Goal: Communication & Community: Answer question/provide support

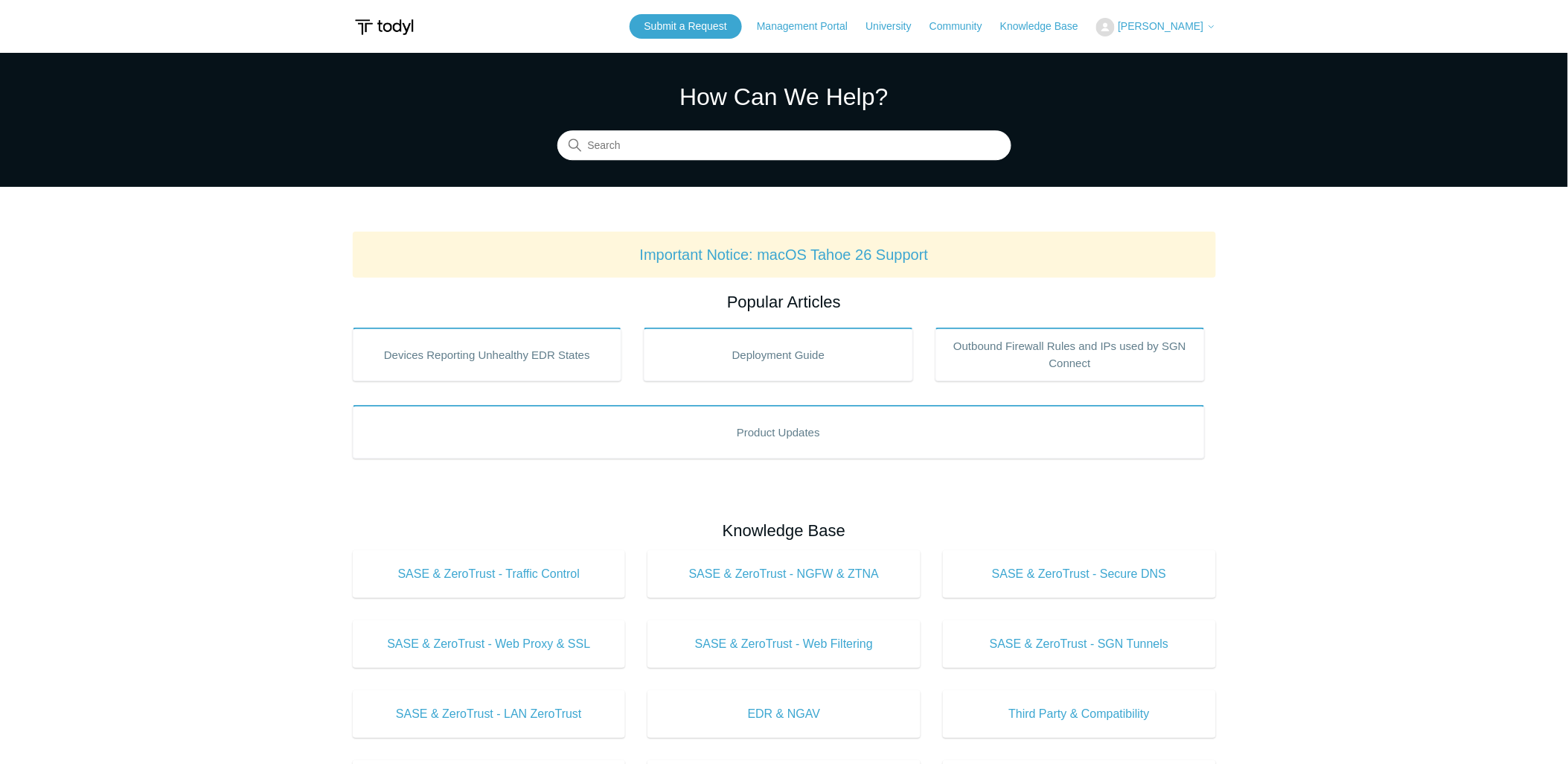
click at [459, 150] on section "How Can We Help? Search" at bounding box center [784, 120] width 1568 height 134
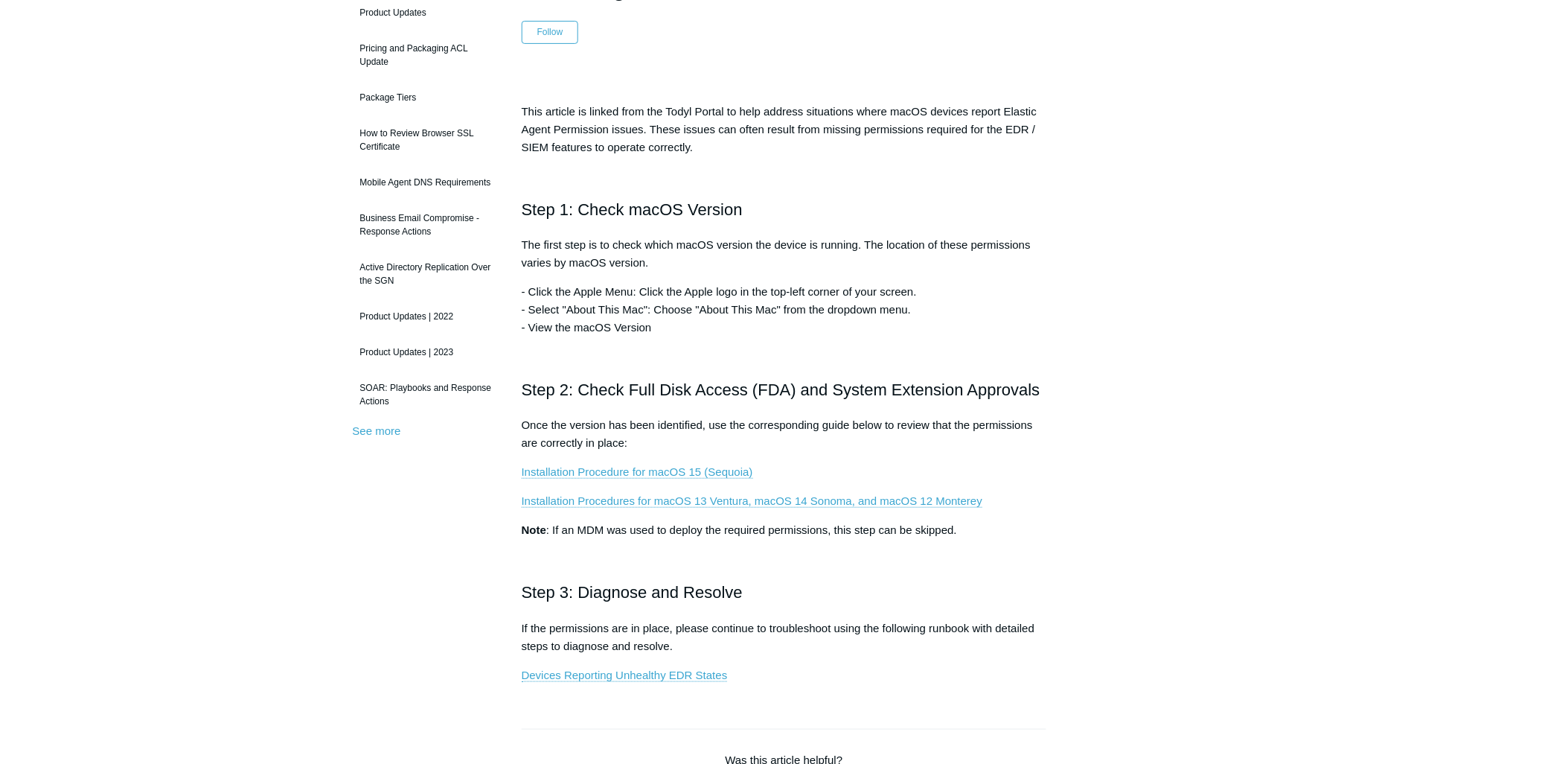
scroll to position [248, 0]
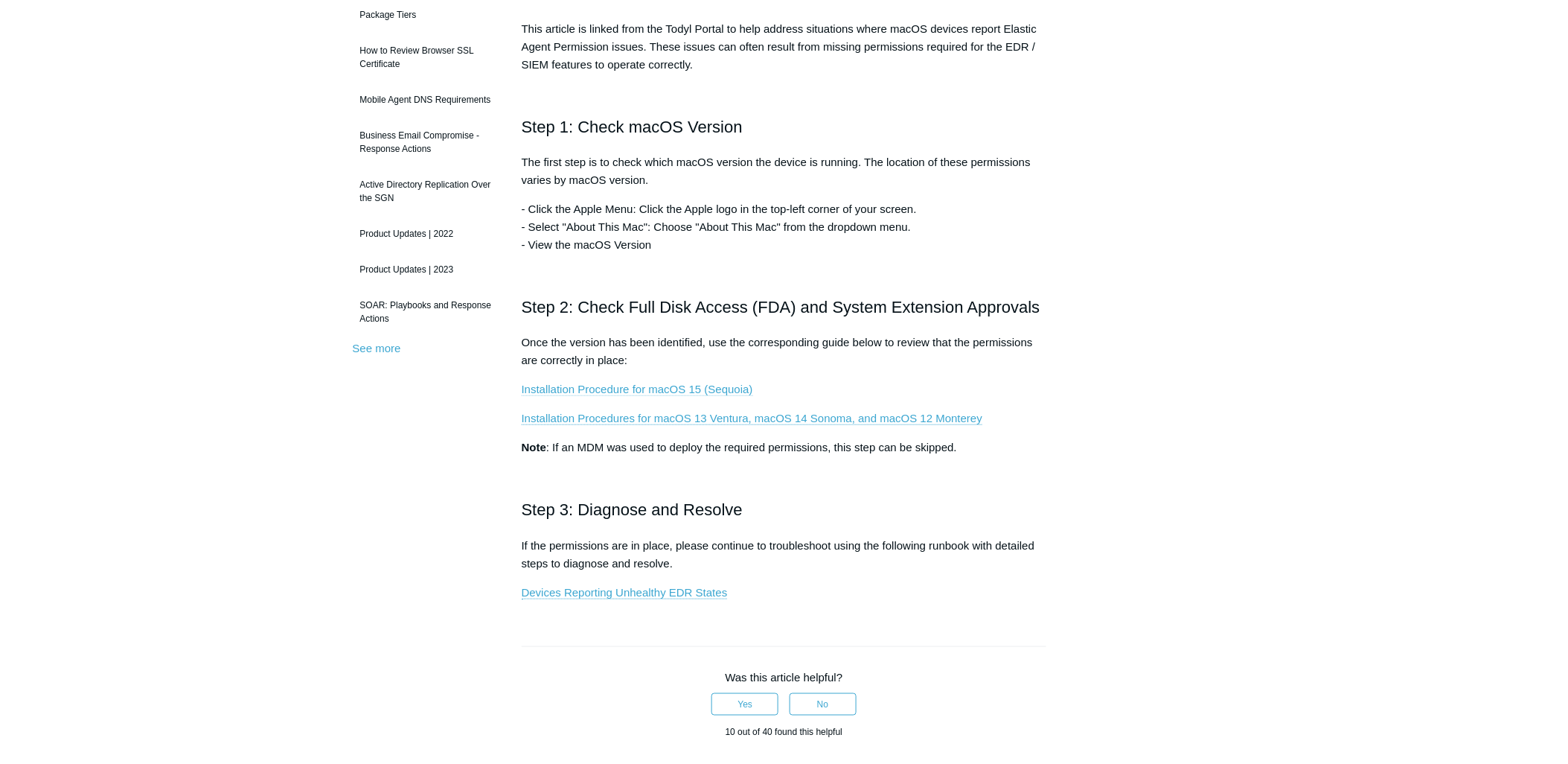
click at [656, 387] on link "Installation Procedure for macOS 15 (Sequoia)" at bounding box center [637, 390] width 232 height 14
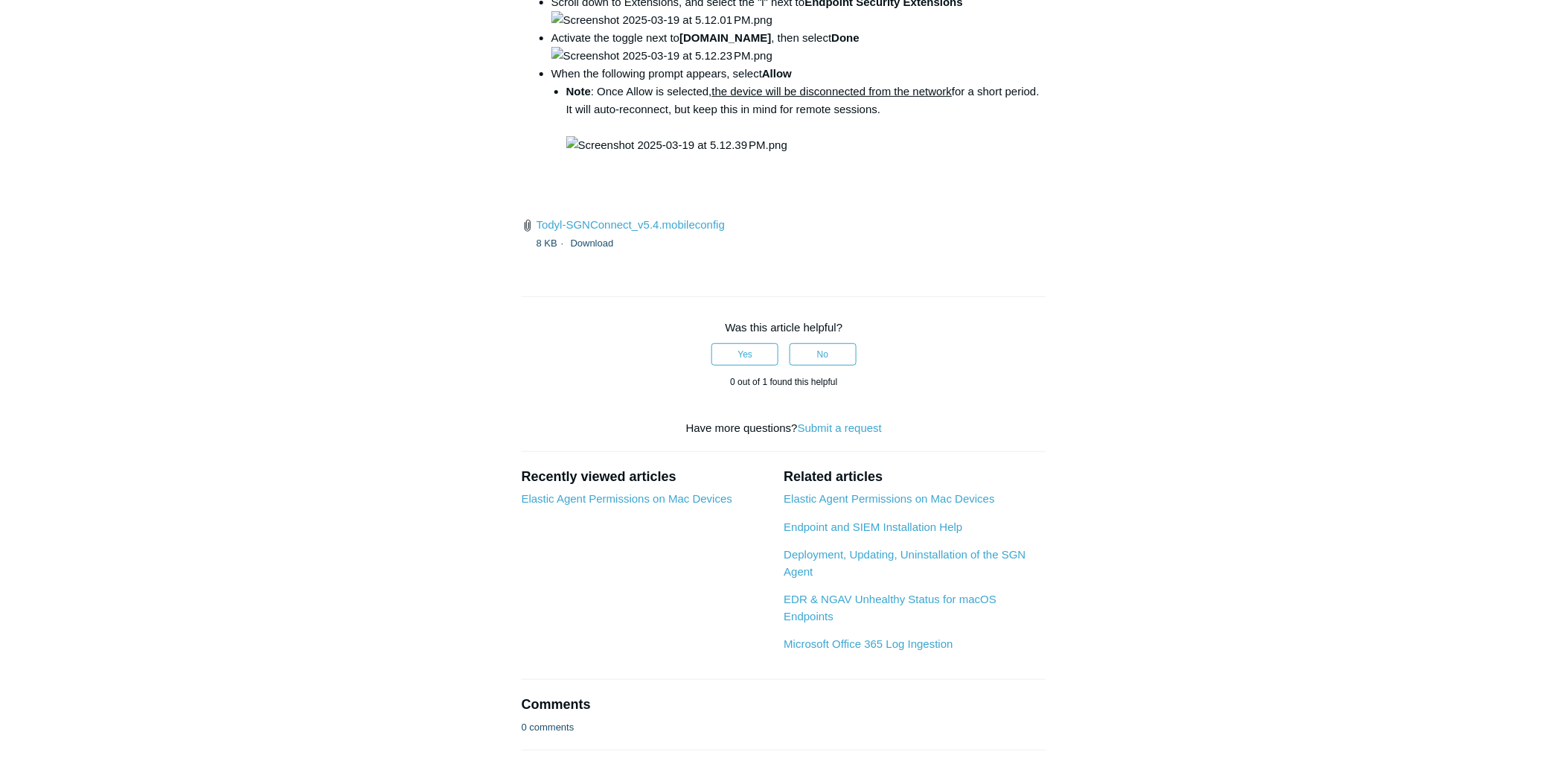
scroll to position [2233, 0]
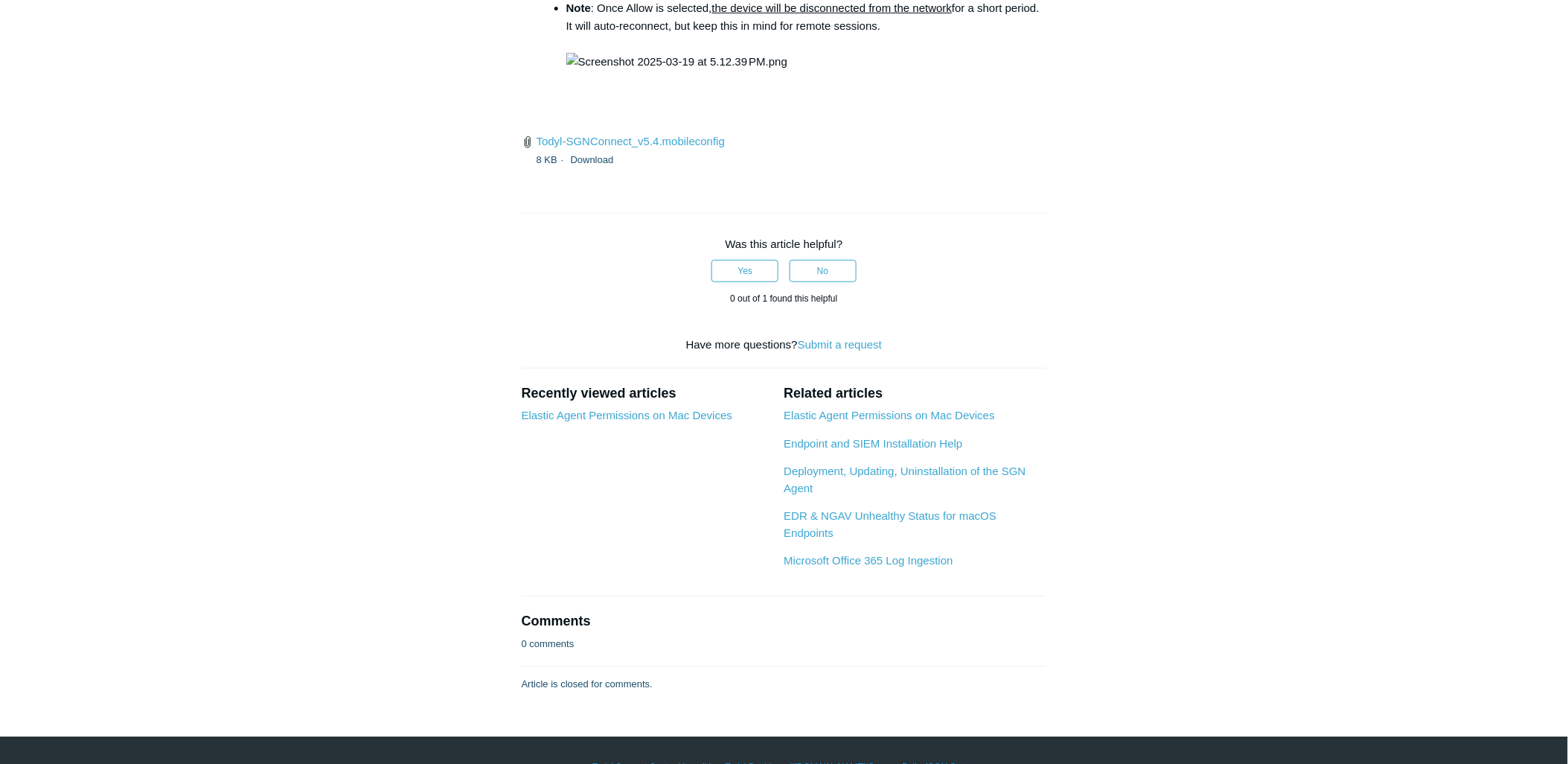
drag, startPoint x: 540, startPoint y: 253, endPoint x: 816, endPoint y: 256, distance: 276.0
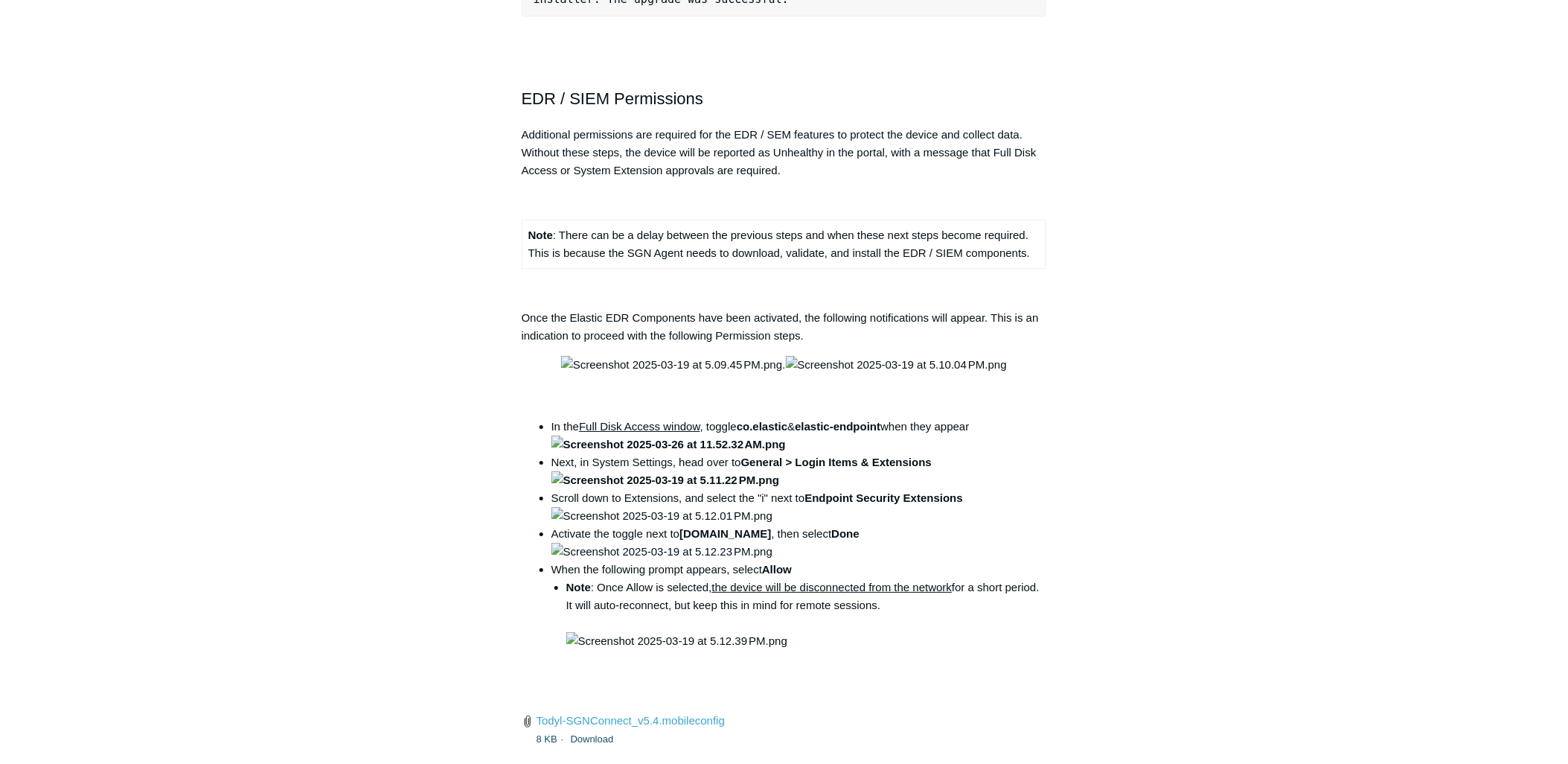
scroll to position [1572, 0]
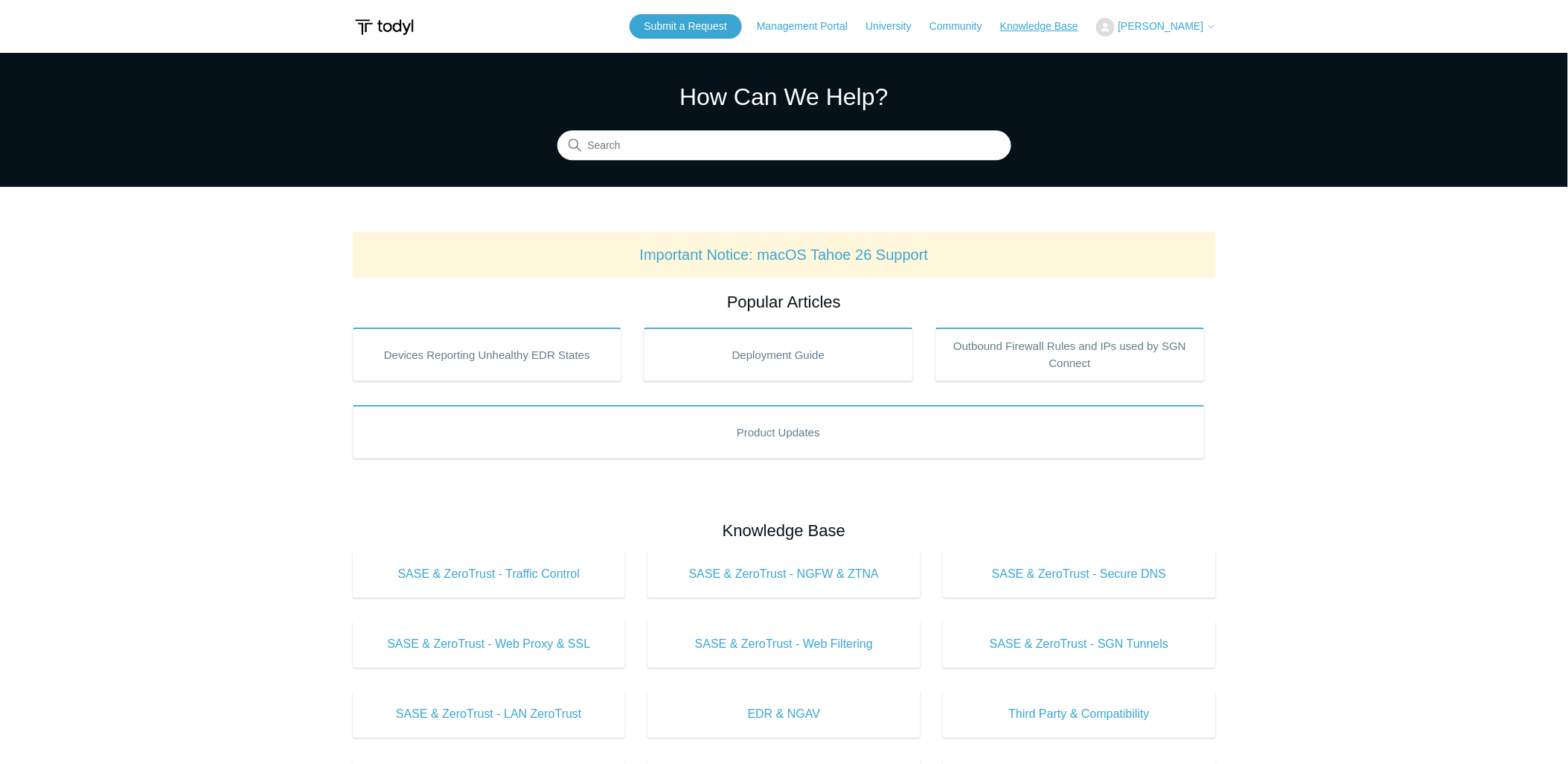
click at [1028, 20] on link "Knowledge Base" at bounding box center [1046, 26] width 93 height 16
click at [821, 31] on link "Management Portal" at bounding box center [810, 26] width 106 height 16
click at [1052, 30] on link "Knowledge Base" at bounding box center [1046, 26] width 93 height 16
click at [1073, 26] on link "Knowledge Base" at bounding box center [1046, 26] width 93 height 16
click at [1172, 25] on span "[PERSON_NAME]" at bounding box center [1161, 26] width 86 height 12
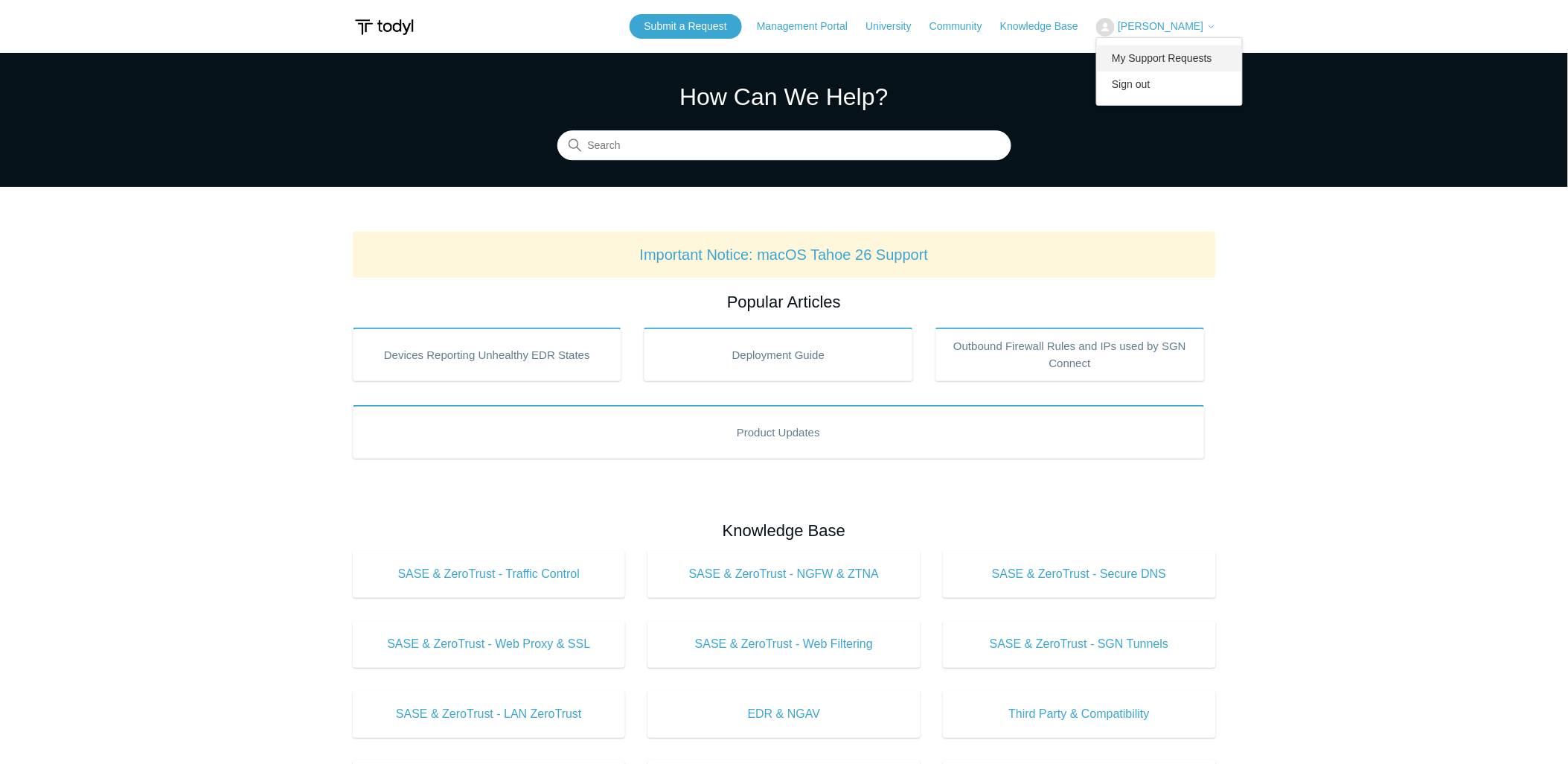
click at [1167, 52] on link "My Support Requests" at bounding box center [1169, 58] width 145 height 26
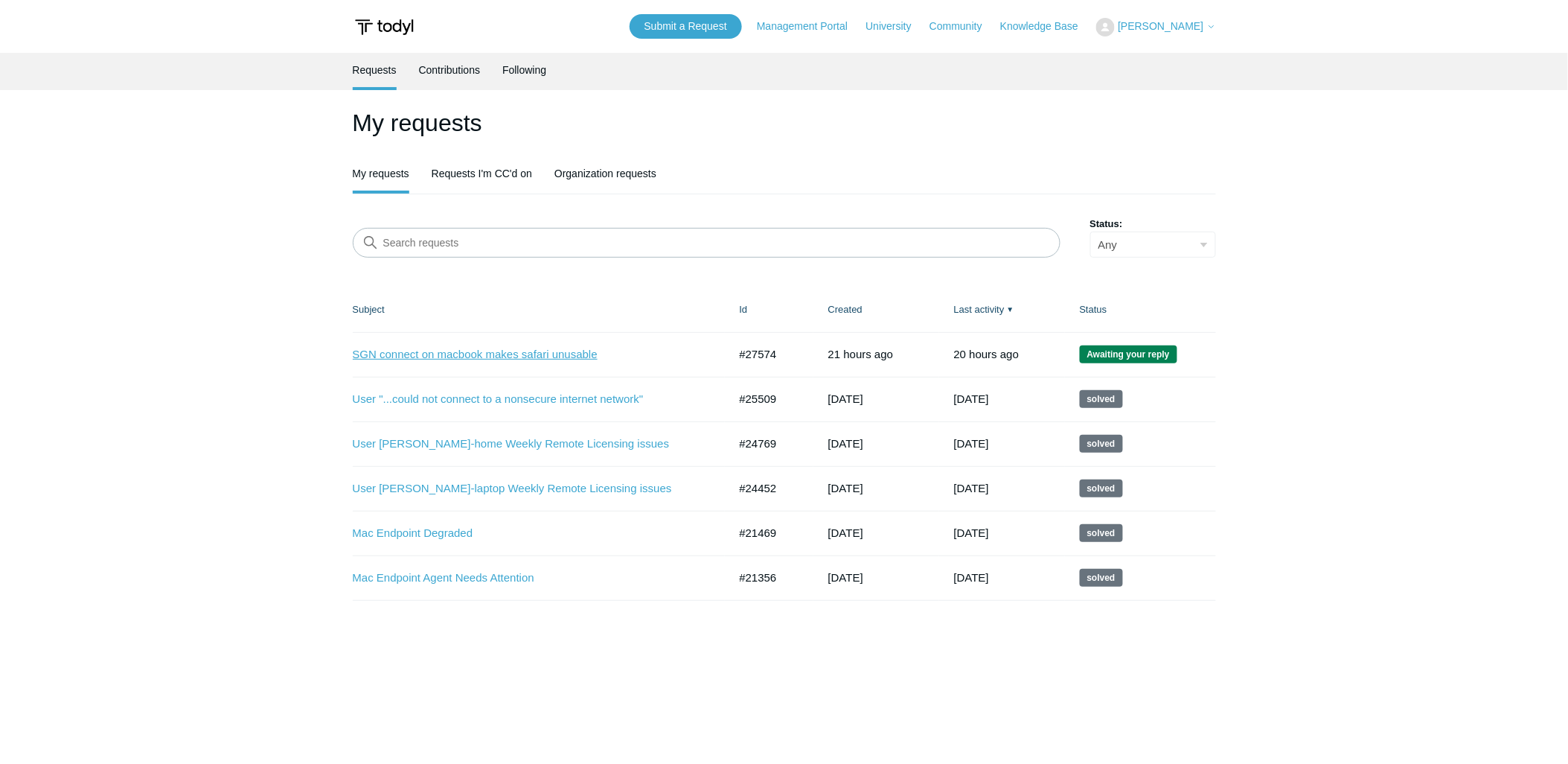
click at [494, 355] on link "SGN connect on macbook makes safari unusable" at bounding box center [529, 354] width 353 height 17
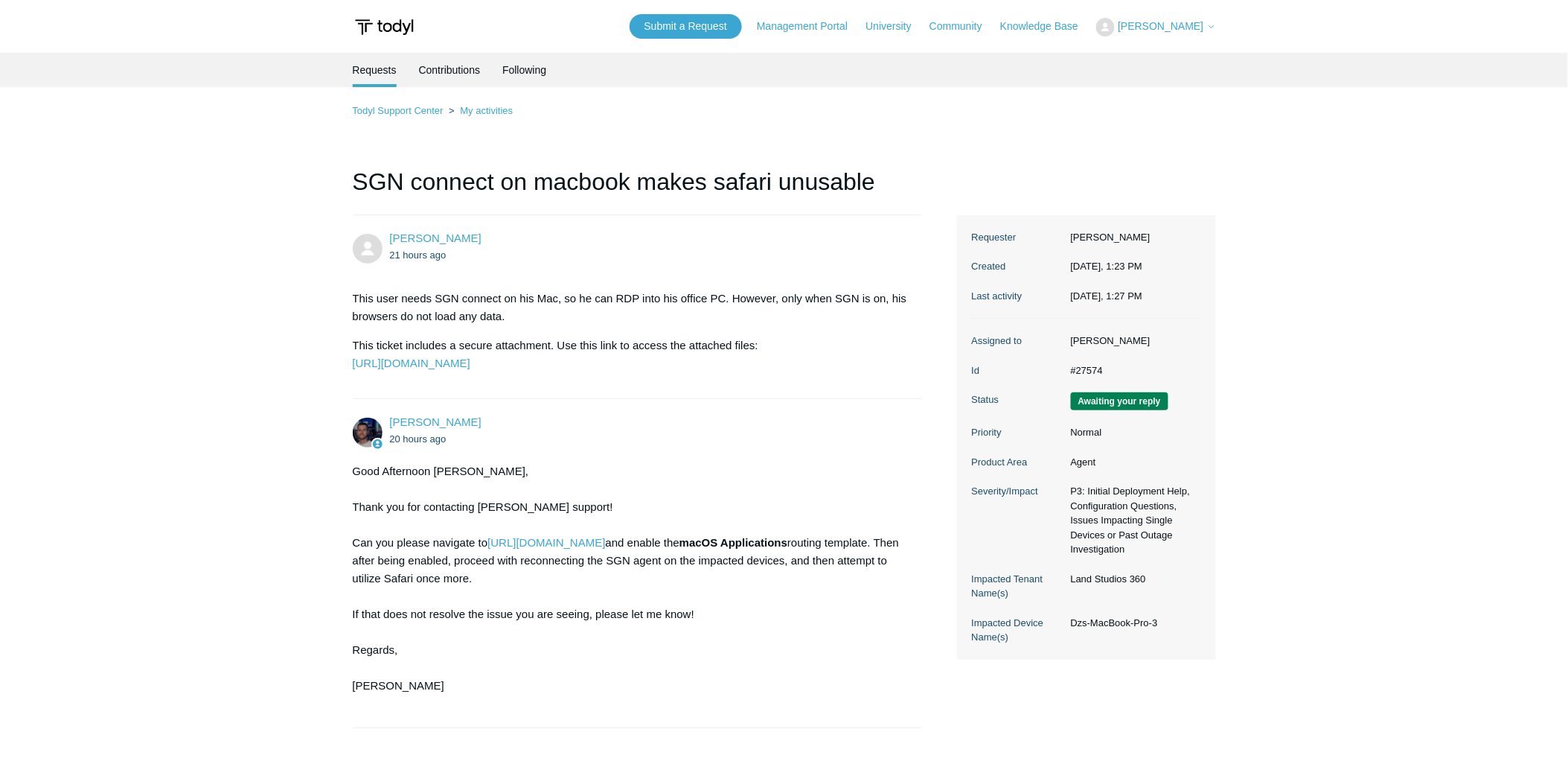
scroll to position [165, 0]
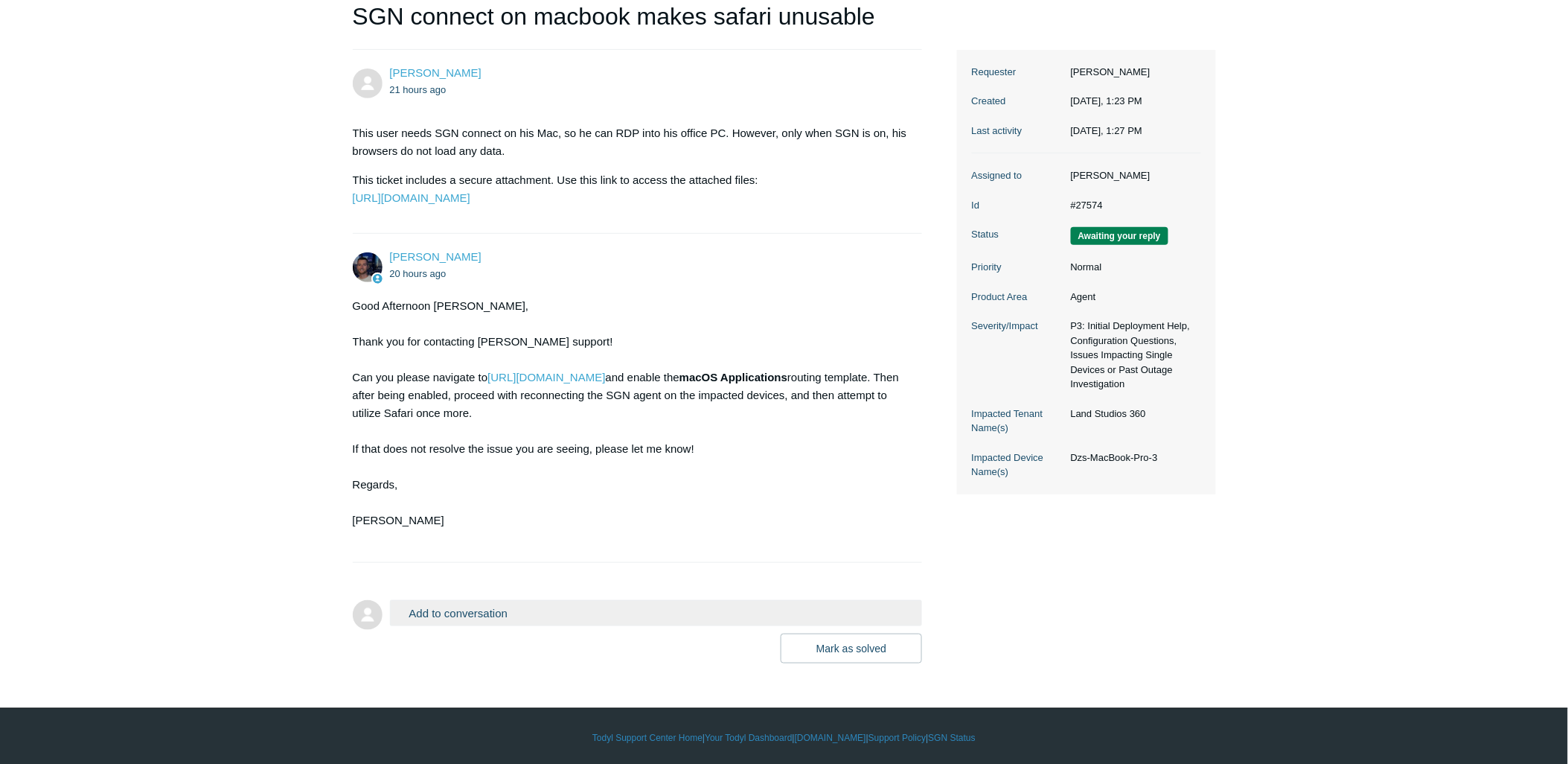
drag, startPoint x: 637, startPoint y: 411, endPoint x: 591, endPoint y: 537, distance: 134.1
click at [585, 547] on div "Good Afternoon Victor, Thank you for contacting Todyl support! Can you please n…" at bounding box center [630, 422] width 555 height 250
click at [605, 384] on link "[URL][DOMAIN_NAME]" at bounding box center [546, 377] width 117 height 13
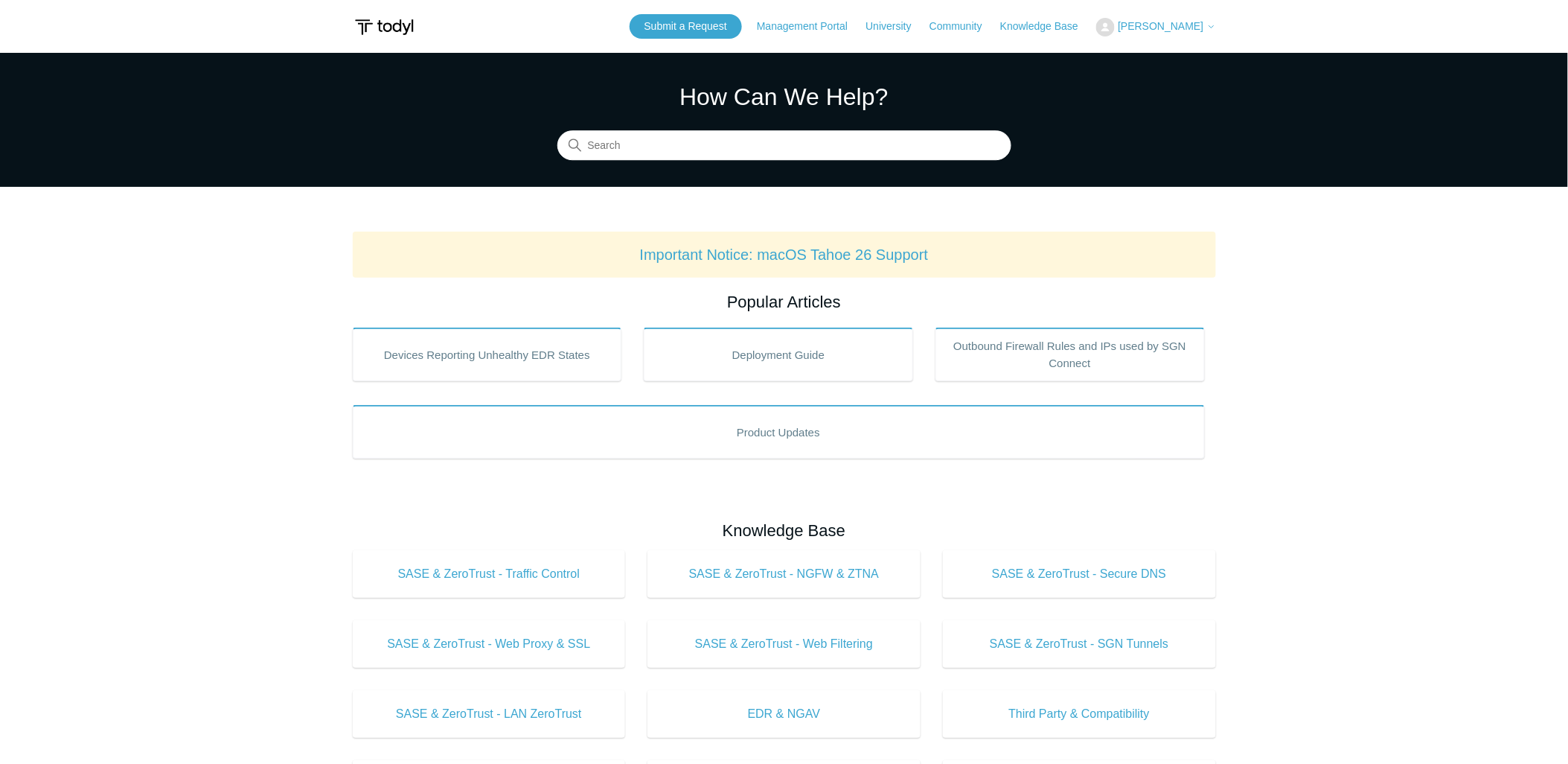
click at [1161, 26] on span "[PERSON_NAME]" at bounding box center [1161, 26] width 86 height 12
click at [1164, 56] on link "My Support Requests" at bounding box center [1169, 58] width 145 height 26
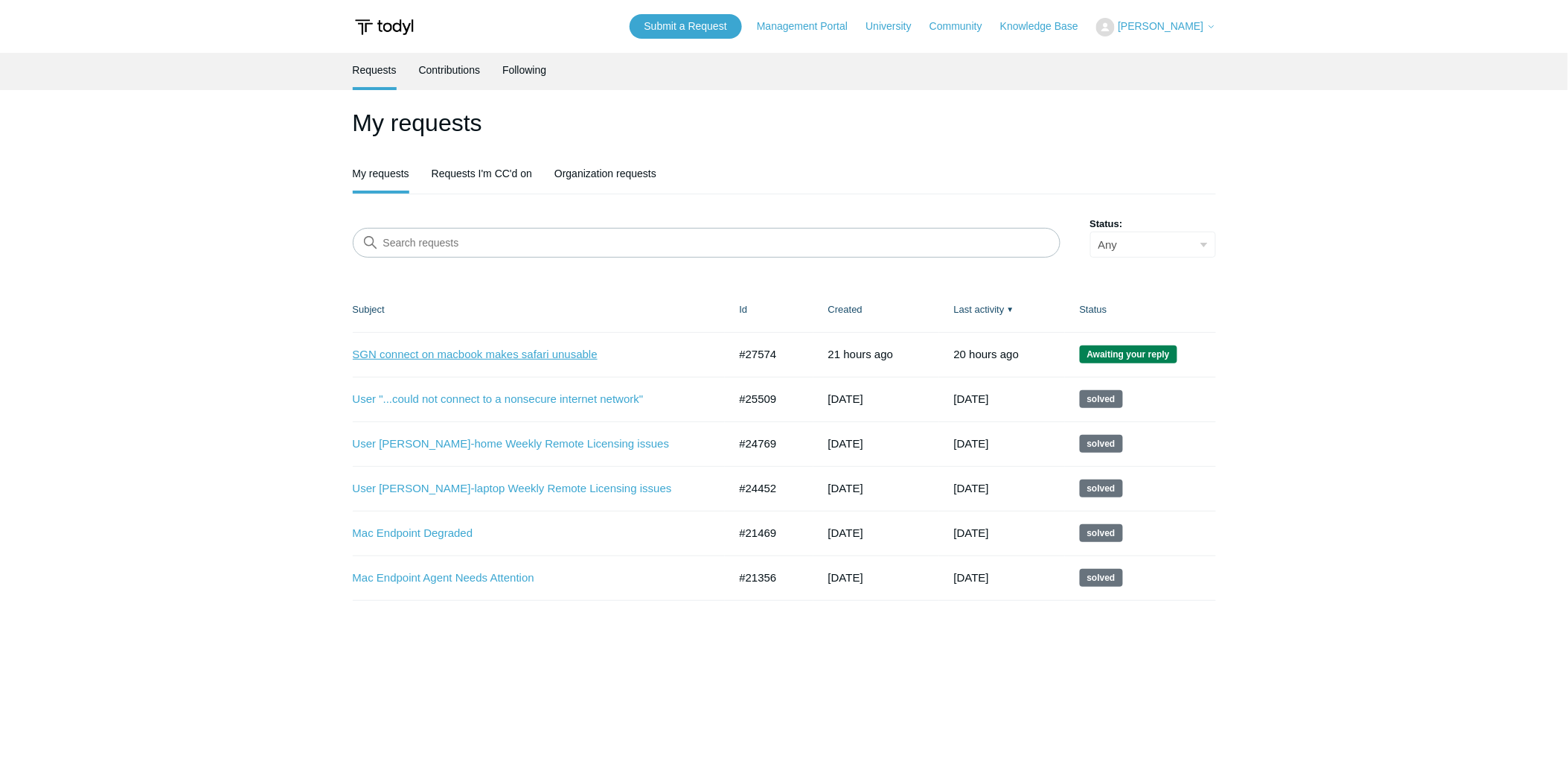
click at [464, 348] on link "SGN connect on macbook makes safari unusable" at bounding box center [529, 354] width 353 height 17
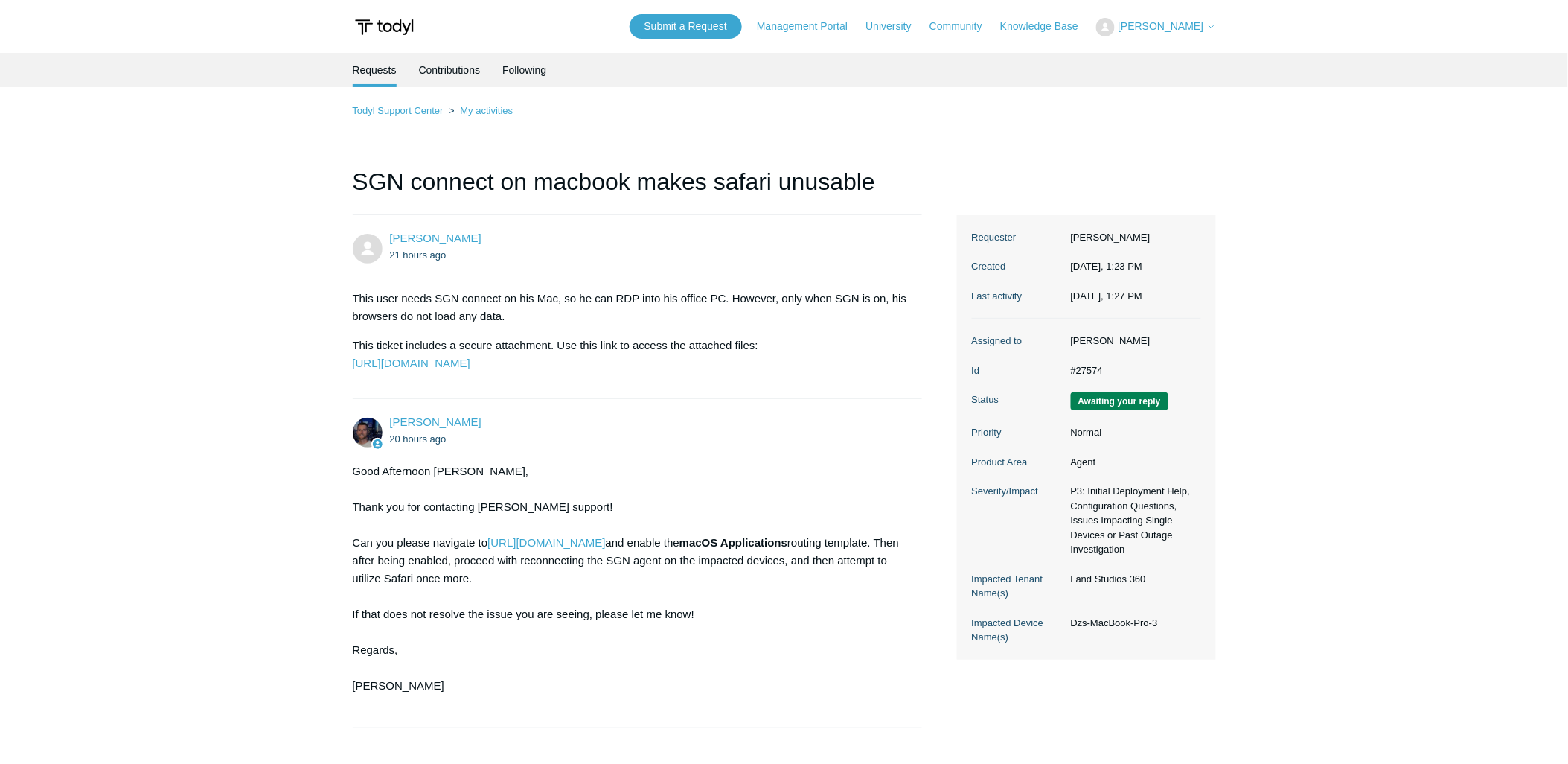
scroll to position [203, 0]
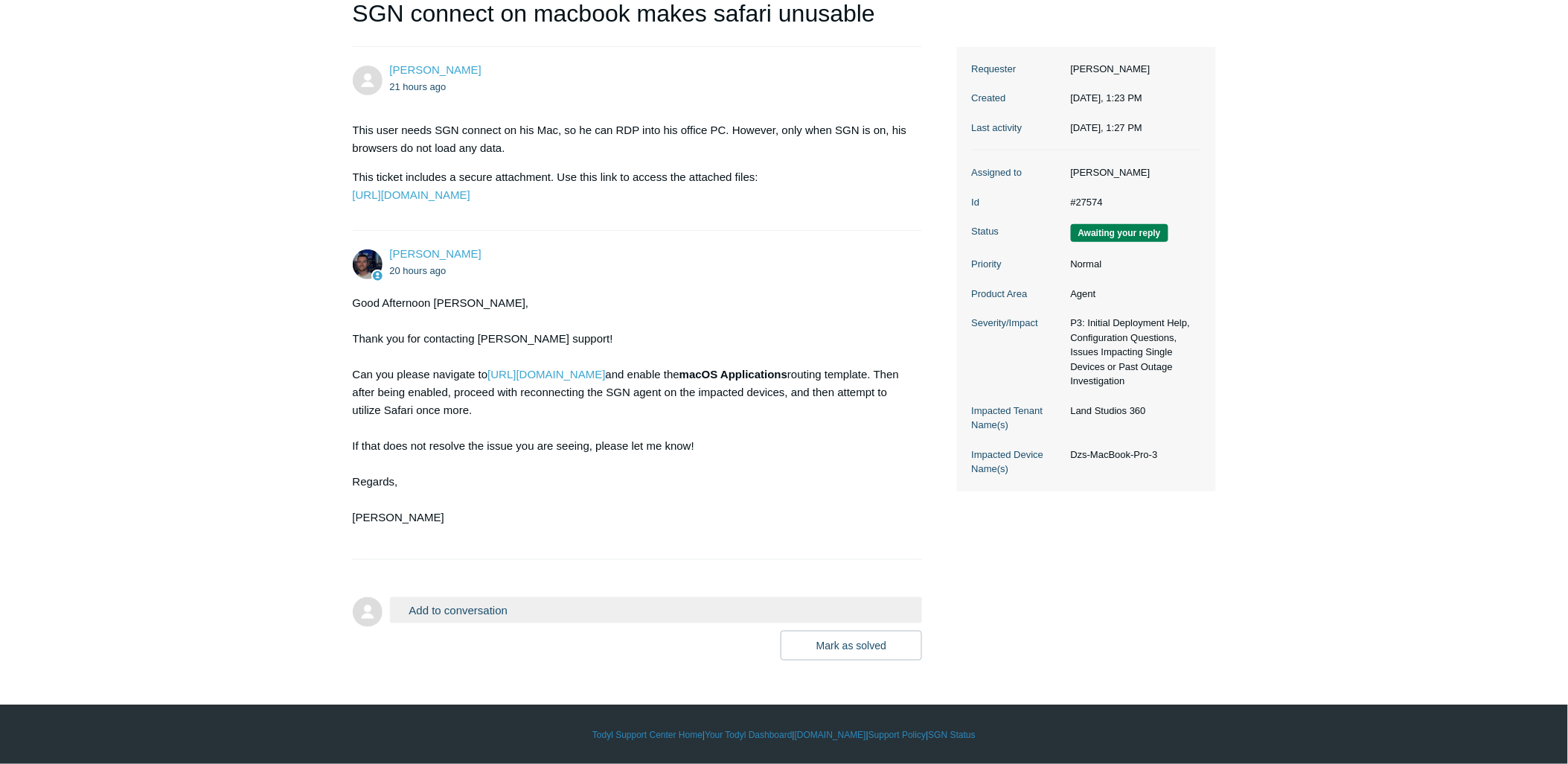
click at [480, 615] on button "Add to conversation" at bounding box center [656, 610] width 533 height 26
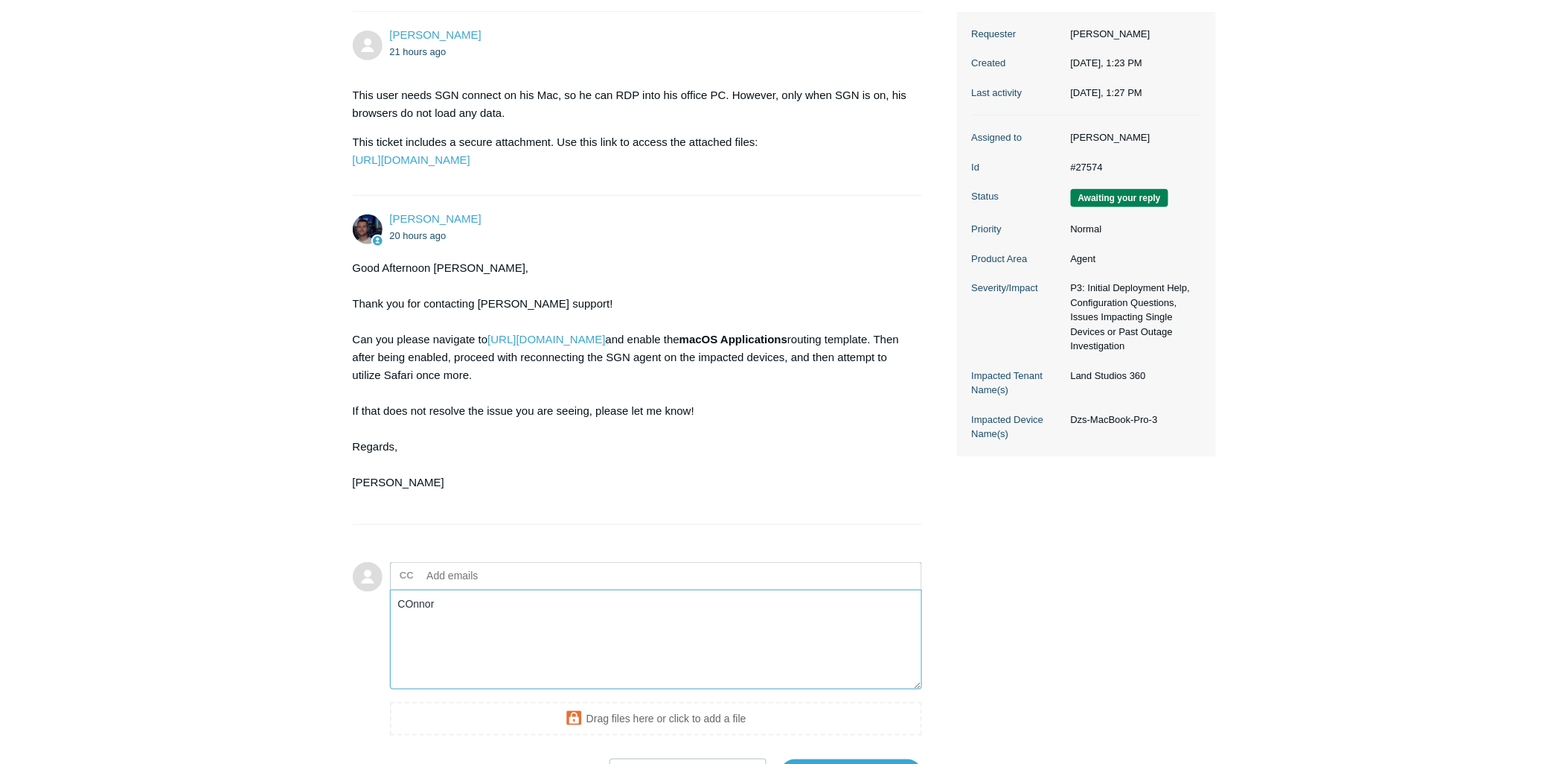
type textarea "COnnor"
drag, startPoint x: 638, startPoint y: 659, endPoint x: 686, endPoint y: 680, distance: 52.4
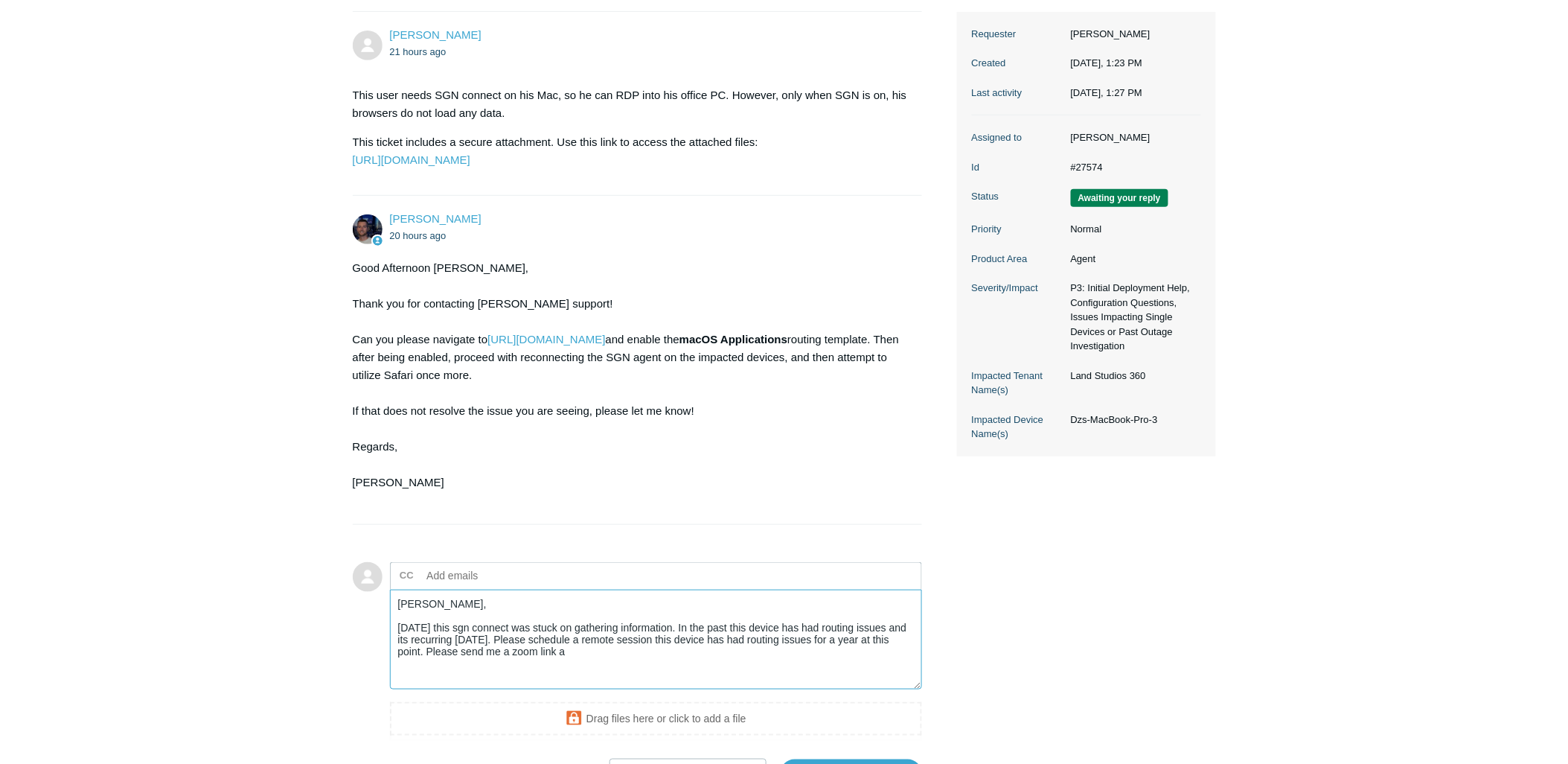
type textarea "[PERSON_NAME], [DATE] this sgn connect was stuck on gathering information. In t…"
click at [551, 690] on textarea "[PERSON_NAME], [DATE] this sgn connect was stuck on gathering information. In t…" at bounding box center [656, 640] width 533 height 101
click at [568, 684] on textarea "[PERSON_NAME], [DATE] this sgn connect was stuck on gathering information. In t…" at bounding box center [656, 640] width 533 height 101
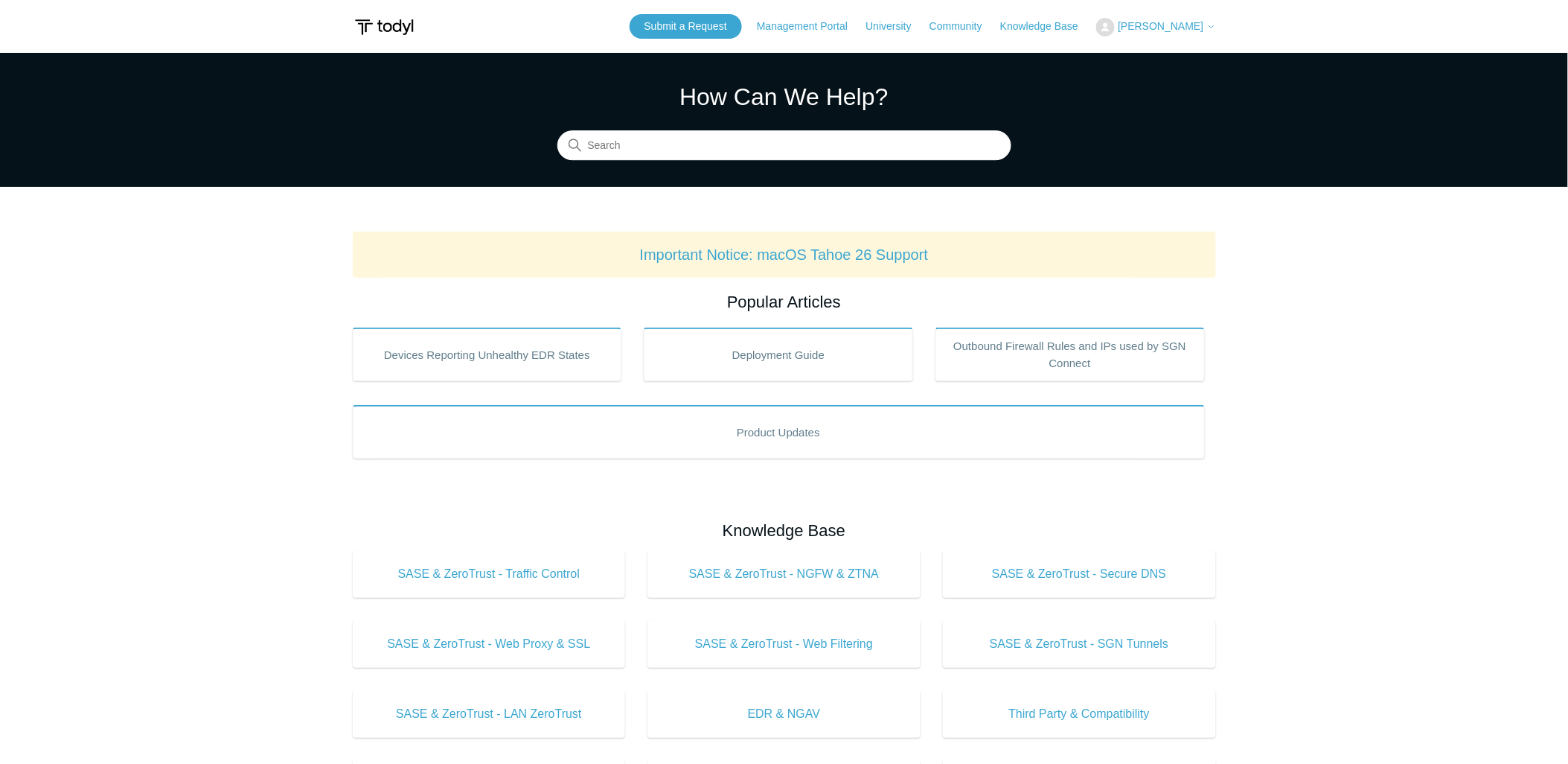
click at [1185, 32] on button "[PERSON_NAME]" at bounding box center [1155, 27] width 119 height 19
click at [1186, 55] on link "My Support Requests" at bounding box center [1169, 58] width 145 height 26
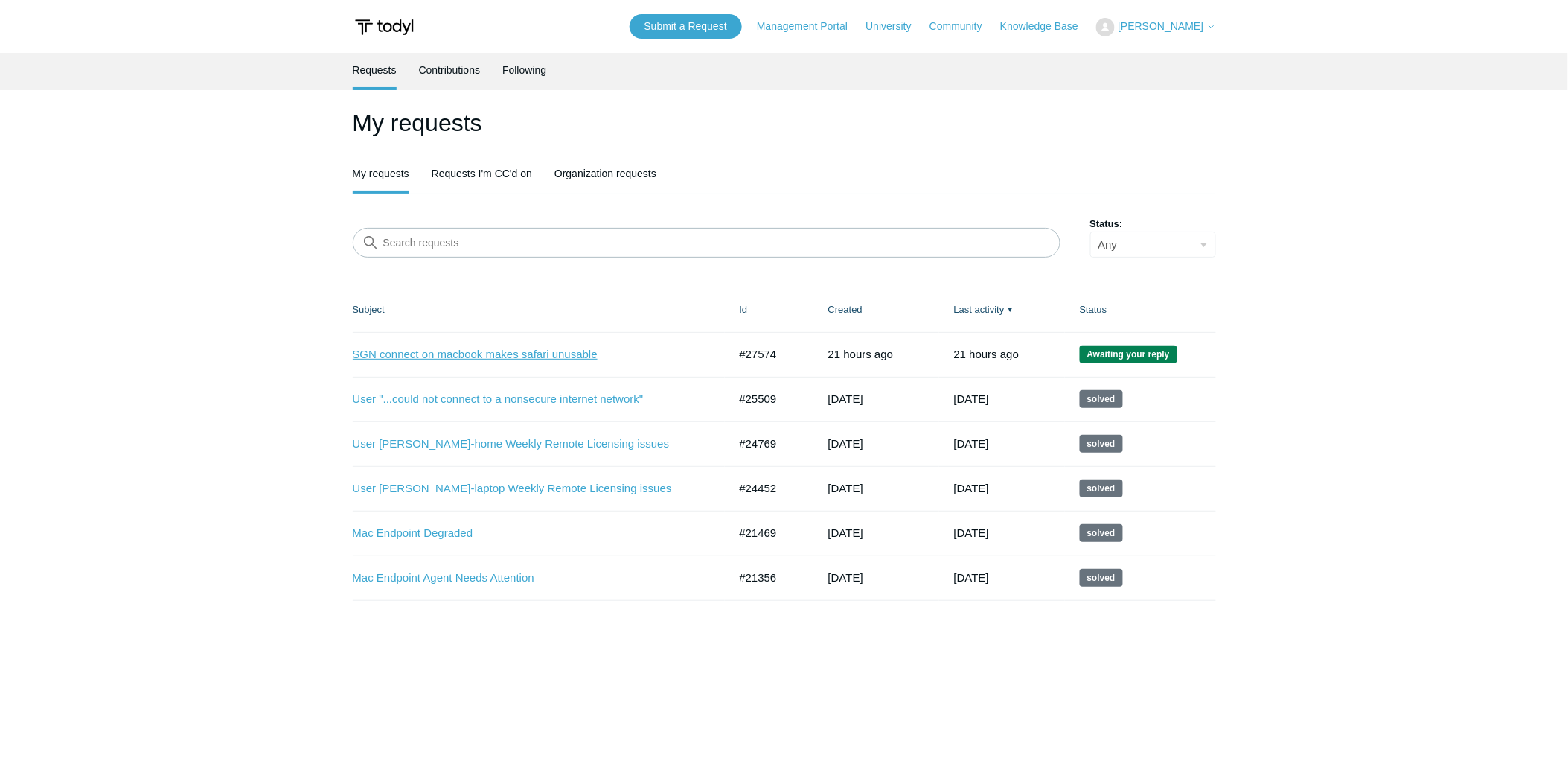
click at [510, 351] on link "SGN connect on macbook makes safari unusable" at bounding box center [529, 354] width 353 height 17
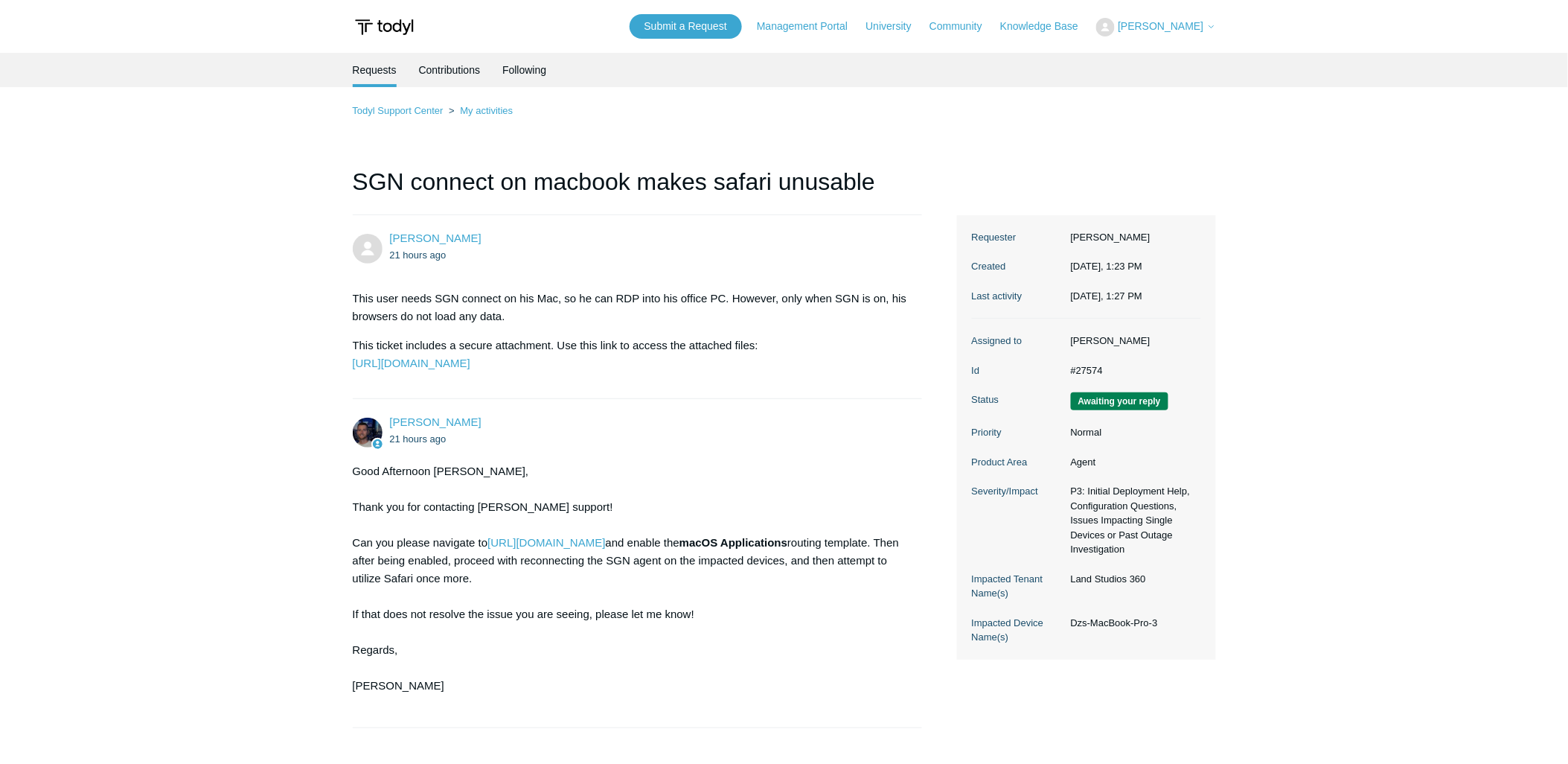
scroll to position [203, 0]
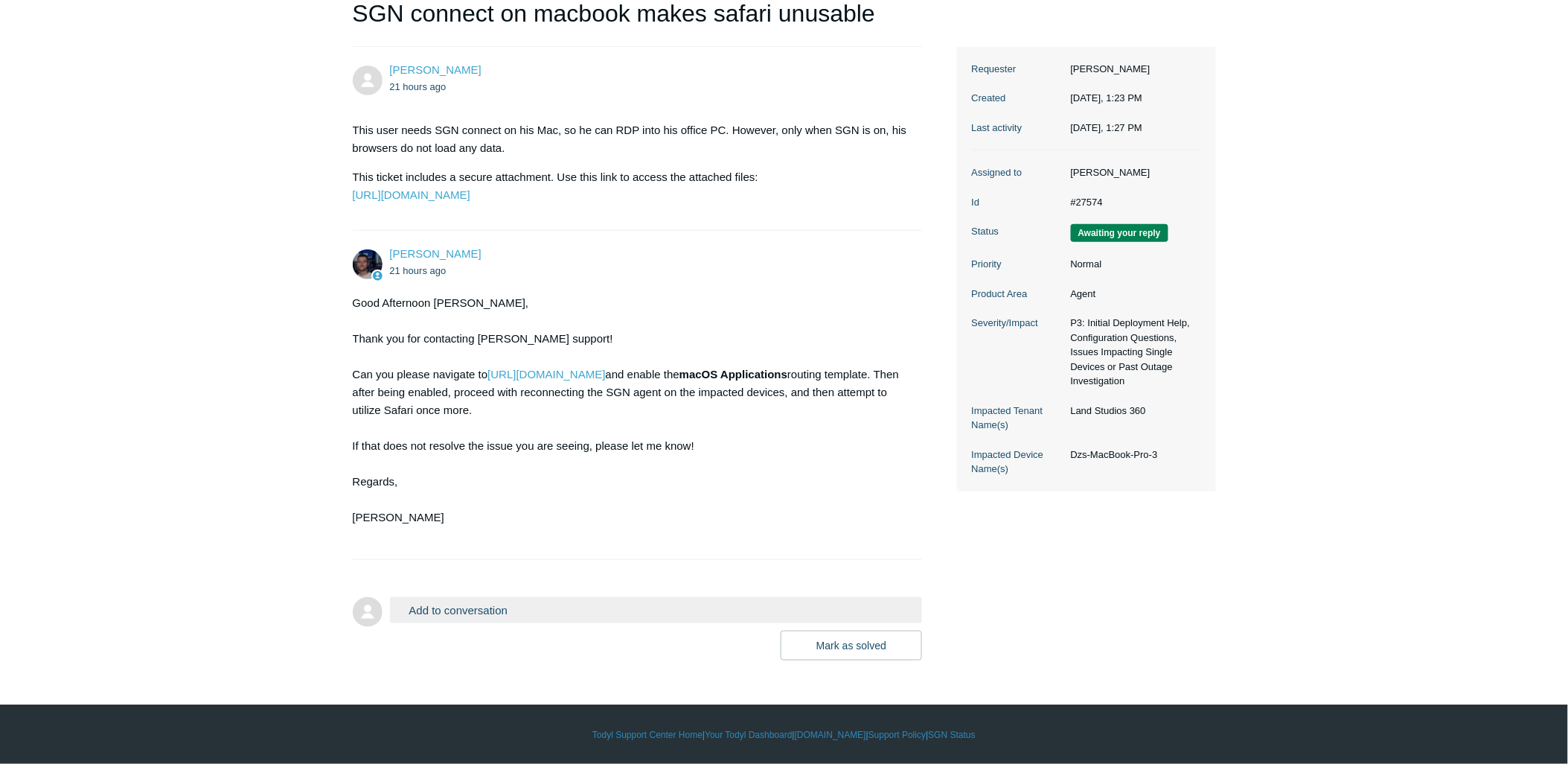
click at [549, 611] on button "Add to conversation" at bounding box center [656, 610] width 533 height 26
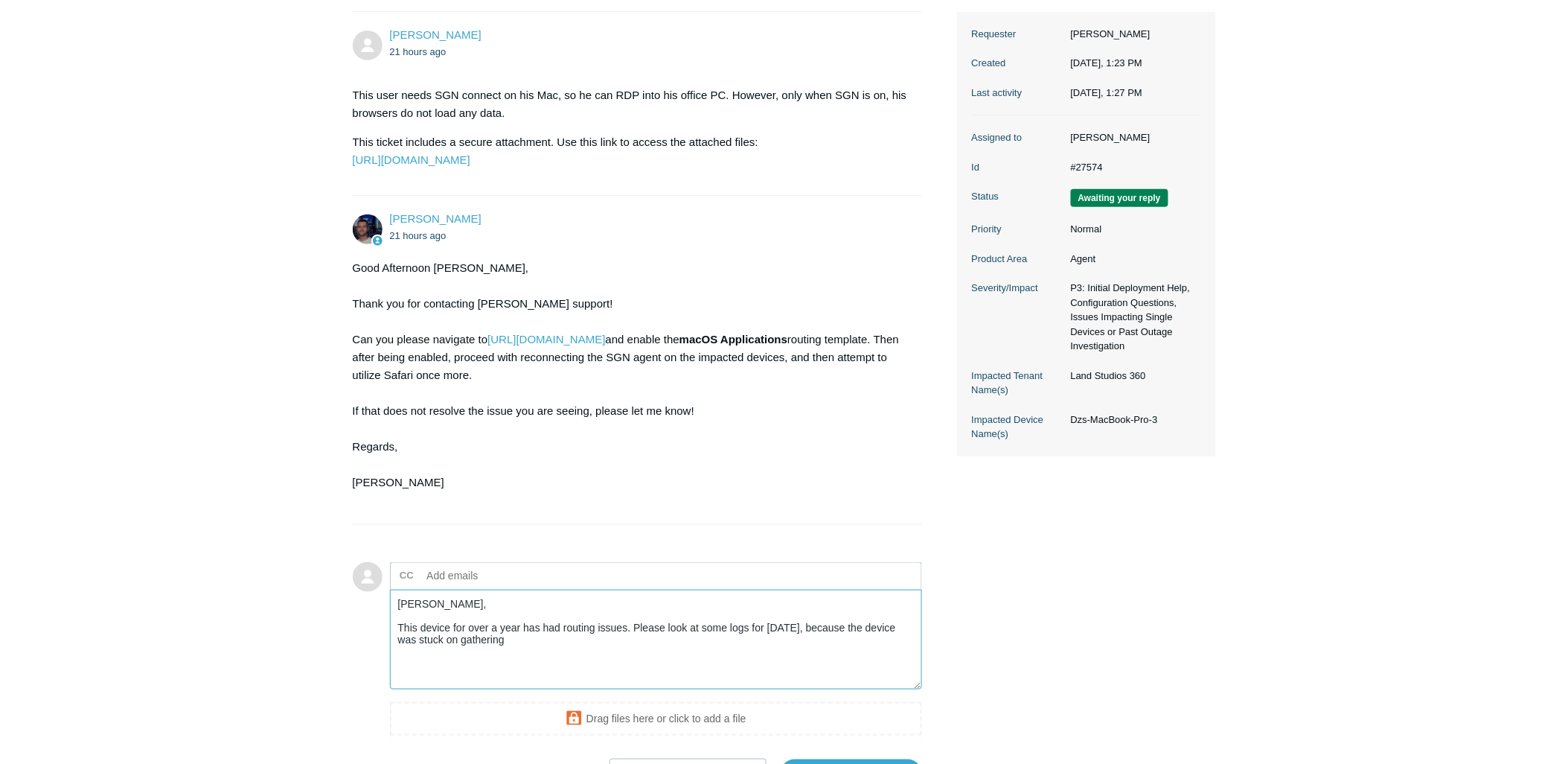
click at [606, 686] on textarea "Connor, This device for over a year has had routing issues. Please look at some…" at bounding box center [656, 640] width 533 height 101
click at [545, 680] on textarea "Connor, This device for over a year has had routing issues. Please look at some…" at bounding box center [656, 640] width 533 height 101
click at [708, 690] on textarea "Connor, This device for over a year has had routing issues. Please look at some…" at bounding box center [656, 640] width 533 height 101
type textarea "Connor, This device for over a year has had routing issues. Please look at some…"
click at [1423, 165] on main "Requests Contributions Following Todyl Support Center My activities SGN connect…" at bounding box center [784, 319] width 1568 height 938
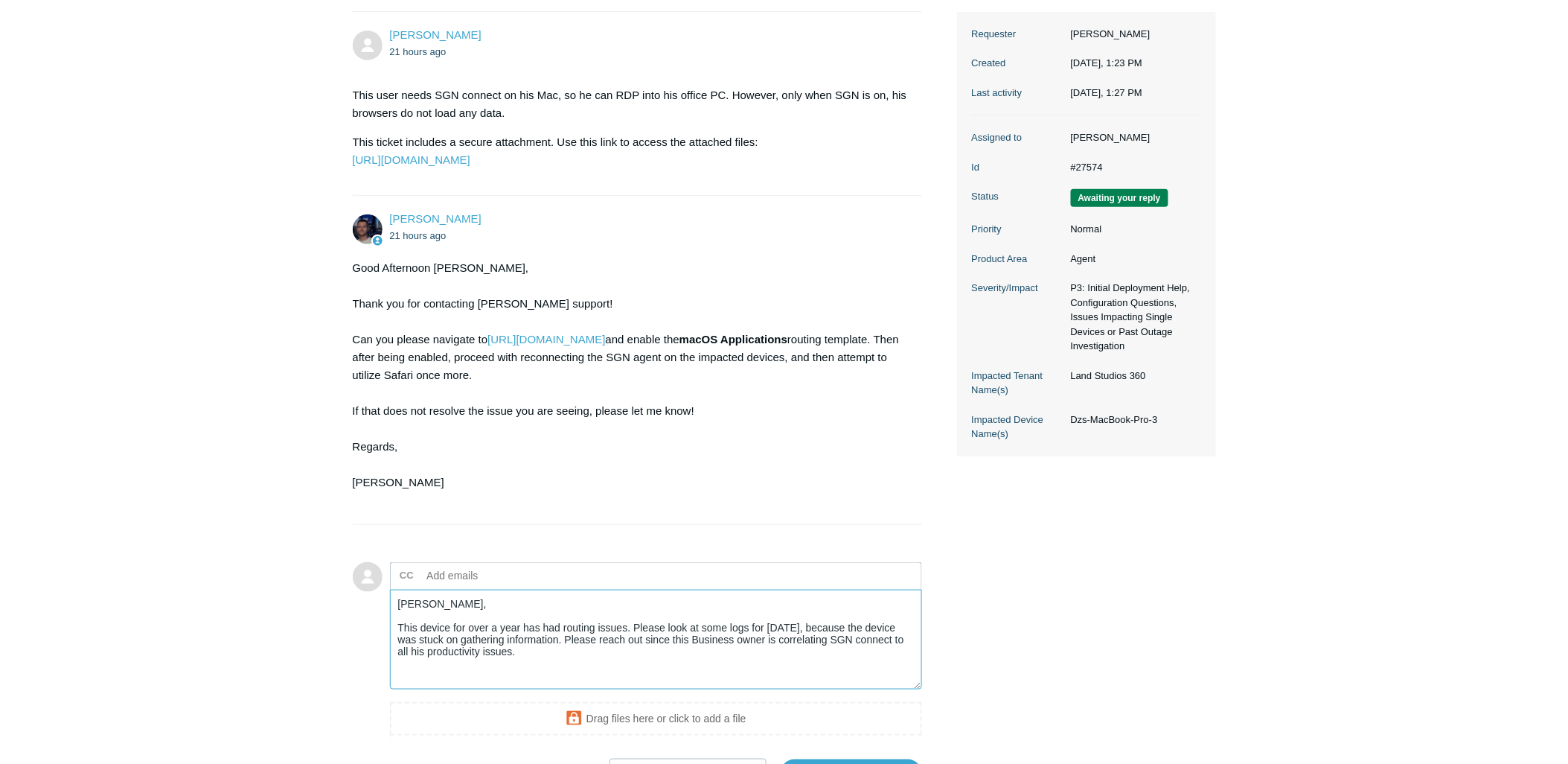
click at [501, 690] on textarea "Connor, This device for over a year has had routing issues. Please look at some…" at bounding box center [656, 640] width 533 height 101
click at [509, 690] on textarea "Connor, This device for over a year has had routing issues. Please look at some…" at bounding box center [656, 640] width 533 height 101
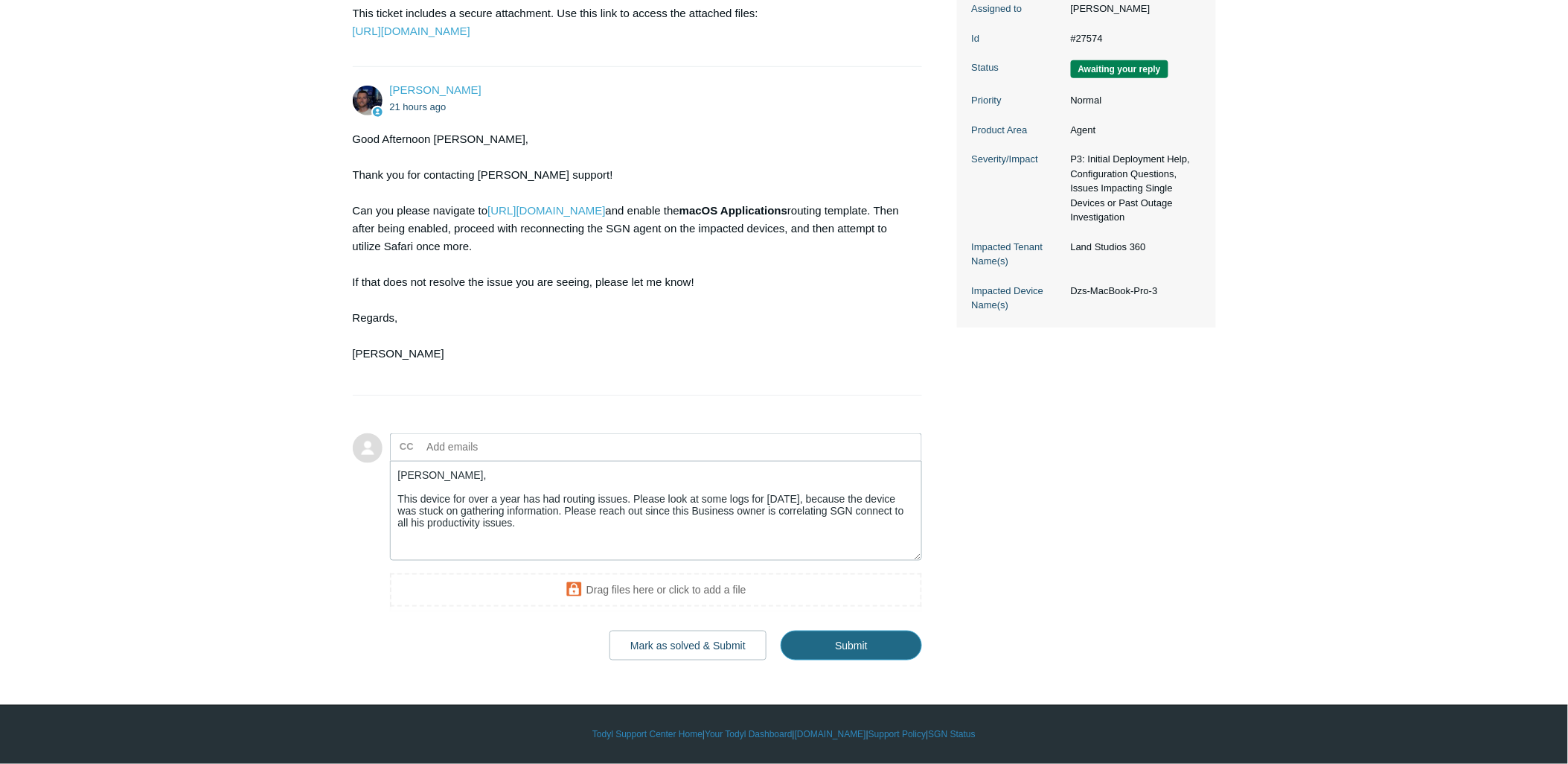
click at [799, 641] on input "Submit" at bounding box center [851, 645] width 141 height 30
